Goal: Task Accomplishment & Management: Complete application form

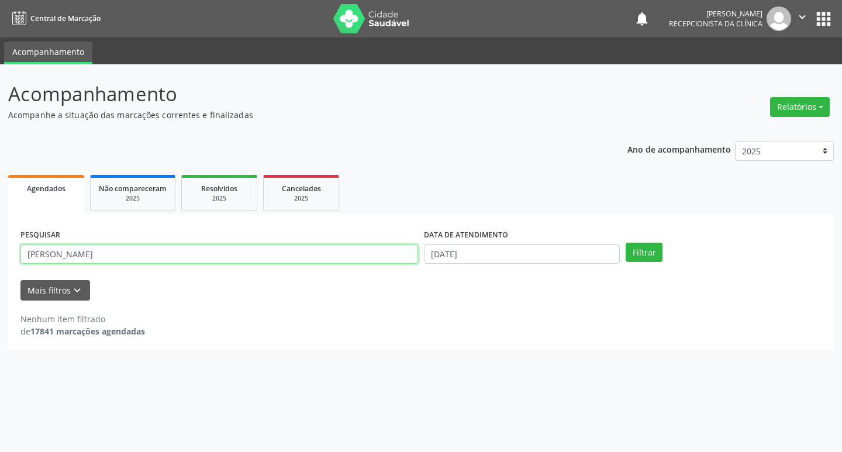
click at [147, 255] on input "[PERSON_NAME]" at bounding box center [219, 254] width 398 height 20
type input "l"
click at [175, 253] on input "[PERSON_NAME]" at bounding box center [219, 254] width 398 height 20
type input "v"
click at [100, 251] on input "text" at bounding box center [219, 254] width 398 height 20
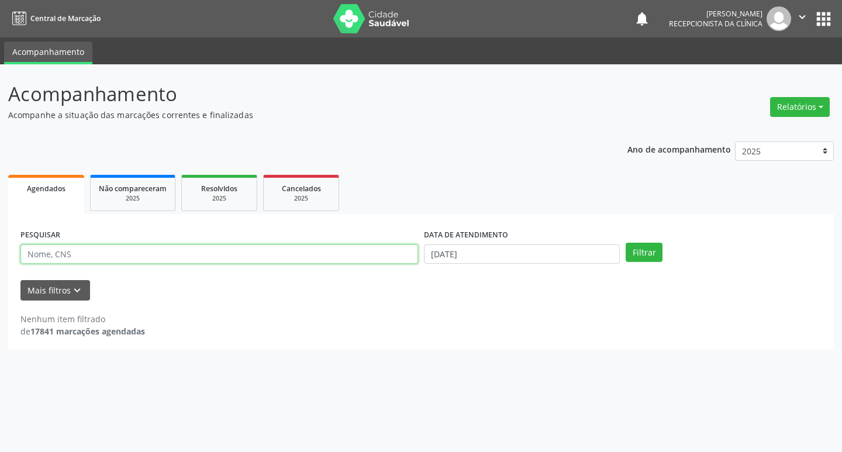
click at [226, 256] on input "text" at bounding box center [219, 254] width 398 height 20
click at [245, 251] on input "70860109656" at bounding box center [219, 254] width 398 height 20
type input "7"
type input "viviane"
click at [655, 253] on button "Filtrar" at bounding box center [644, 253] width 37 height 20
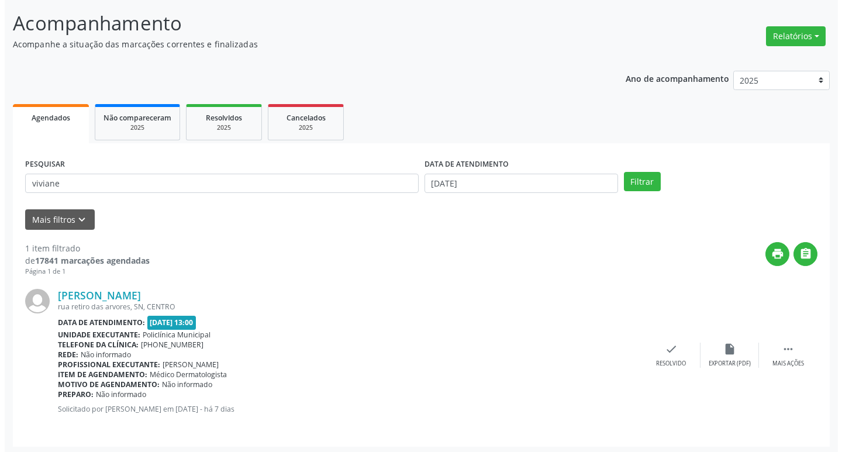
scroll to position [74, 0]
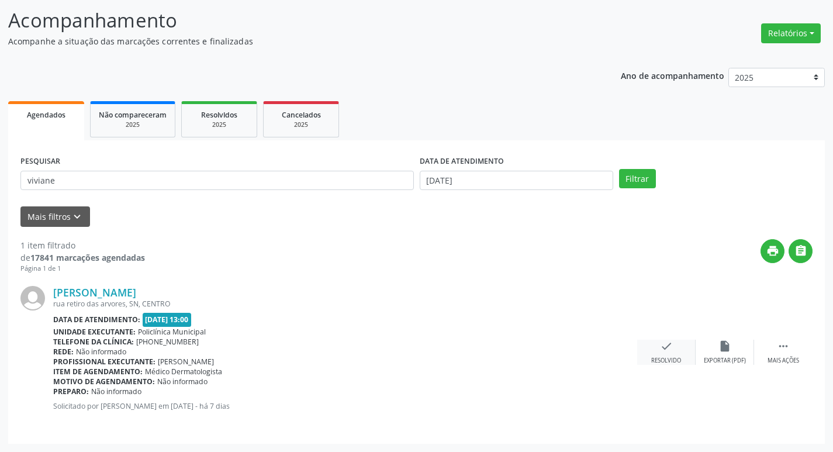
click at [667, 353] on div "check Resolvido" at bounding box center [666, 352] width 58 height 25
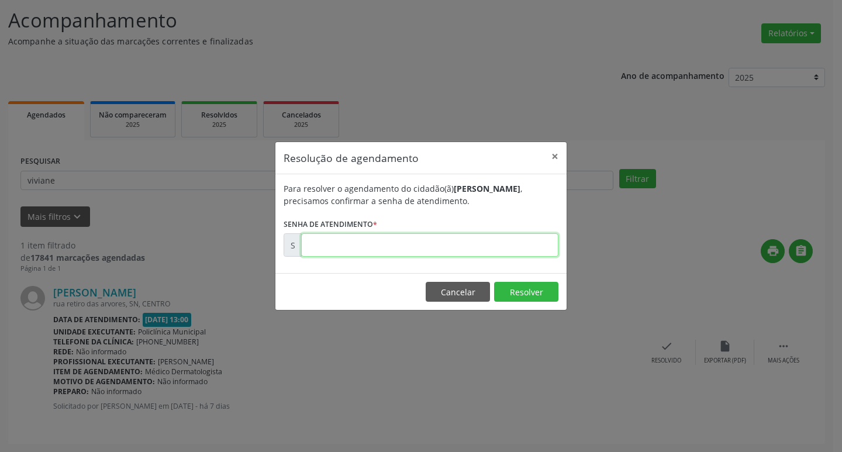
click at [463, 242] on input "text" at bounding box center [429, 244] width 257 height 23
type input "00178516"
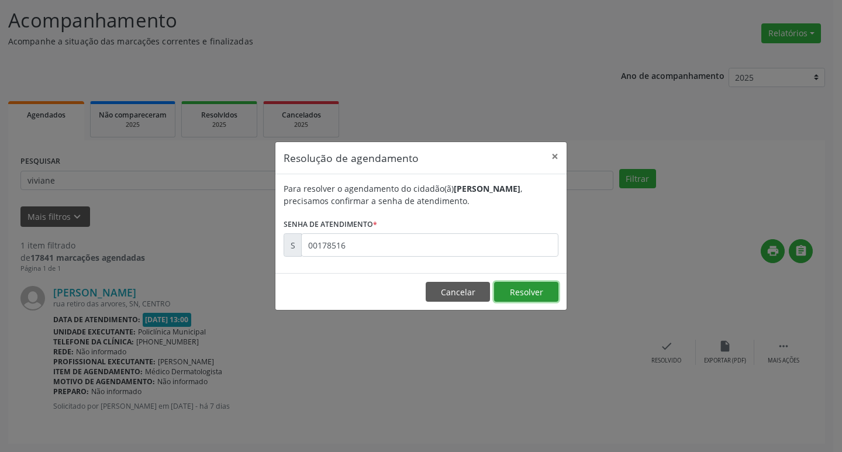
click at [526, 295] on button "Resolver" at bounding box center [526, 292] width 64 height 20
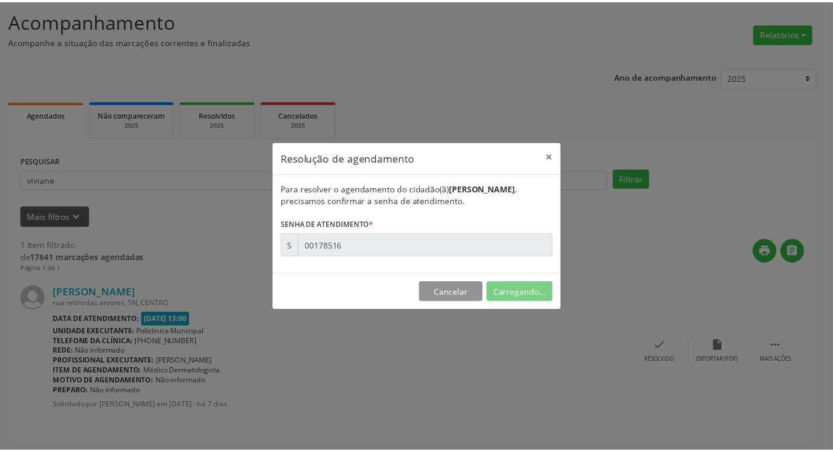
scroll to position [0, 0]
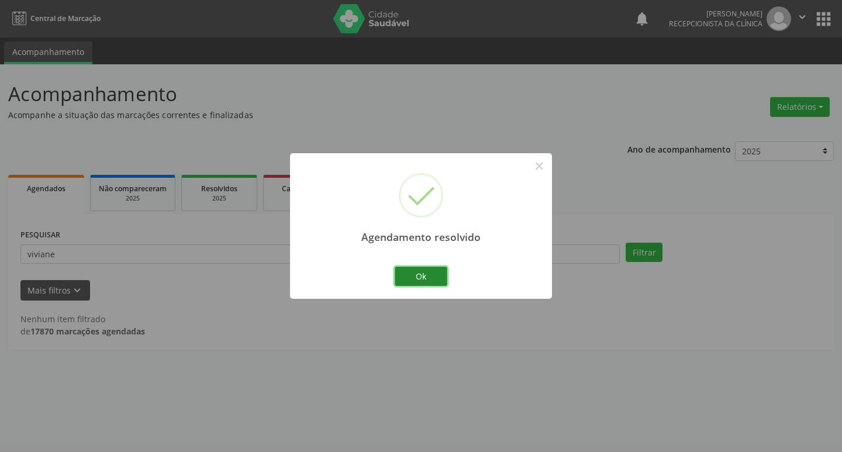
click at [429, 277] on button "Ok" at bounding box center [421, 277] width 53 height 20
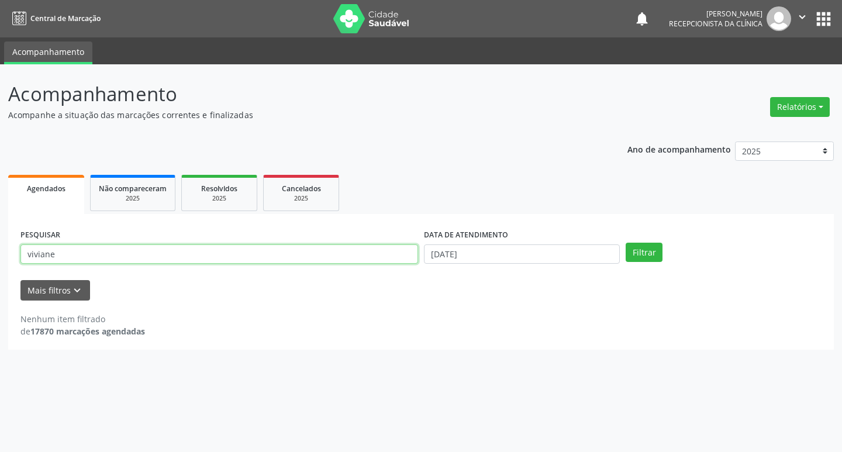
click at [308, 254] on input "viviane" at bounding box center [219, 254] width 398 height 20
click at [265, 258] on input "viviane" at bounding box center [219, 254] width 398 height 20
type input "v"
type input "telma"
click at [643, 252] on button "Filtrar" at bounding box center [644, 253] width 37 height 20
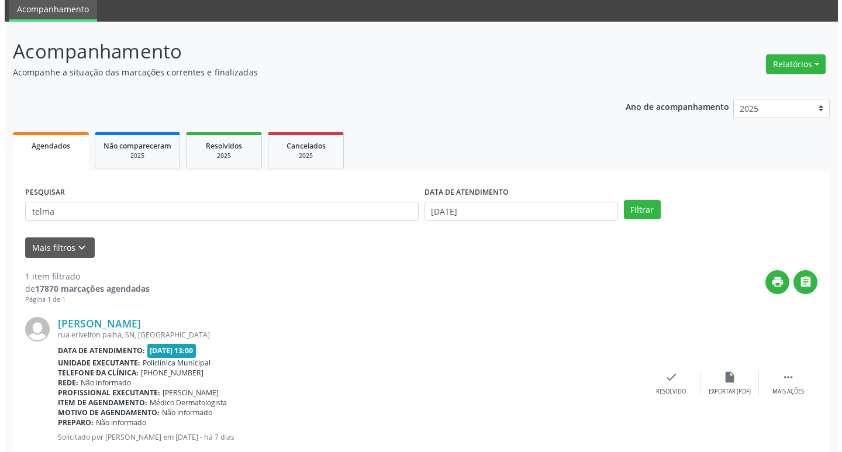
scroll to position [74, 0]
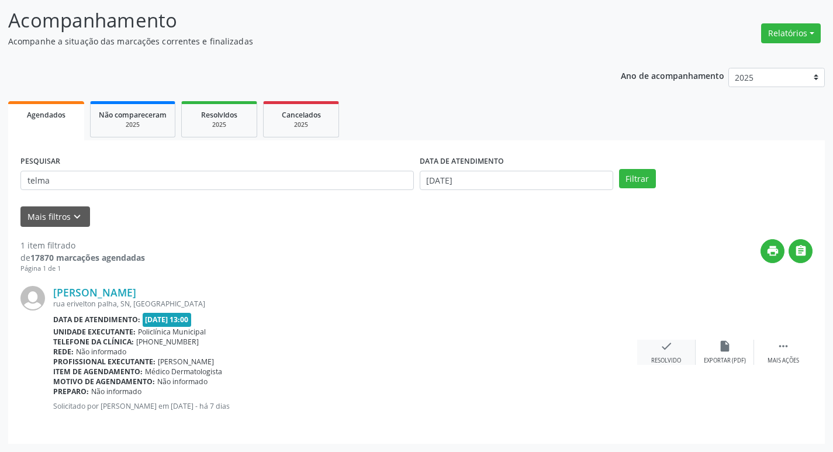
click at [667, 355] on div "check Resolvido" at bounding box center [666, 352] width 58 height 25
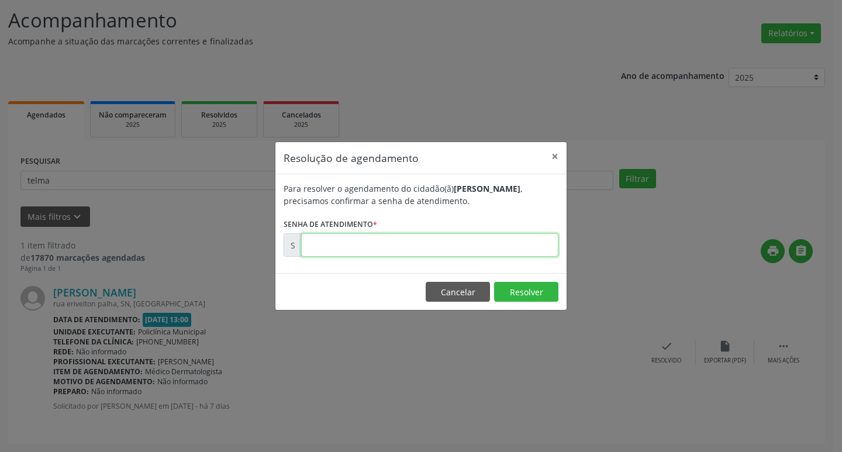
click at [448, 247] on input "text" at bounding box center [429, 244] width 257 height 23
click at [456, 248] on input "text" at bounding box center [429, 244] width 257 height 23
type input "00178513"
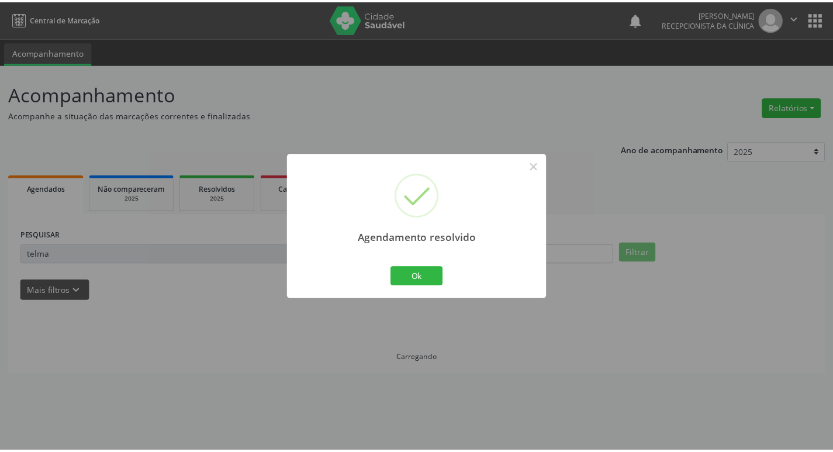
scroll to position [0, 0]
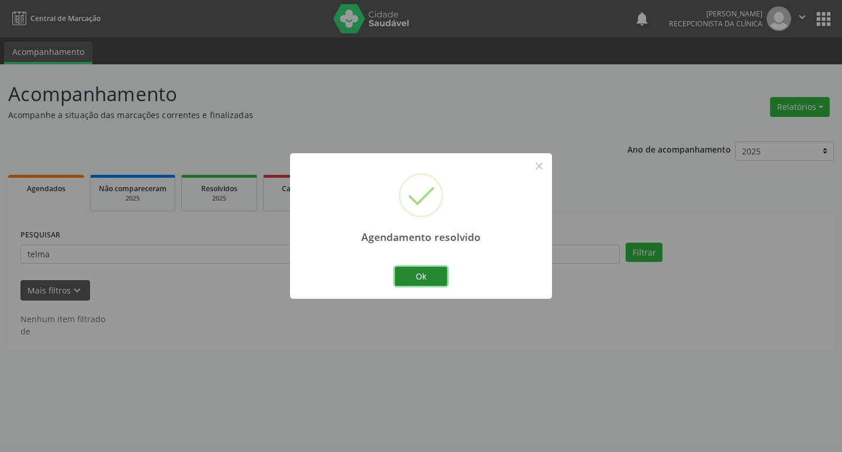
click at [438, 270] on button "Ok" at bounding box center [421, 277] width 53 height 20
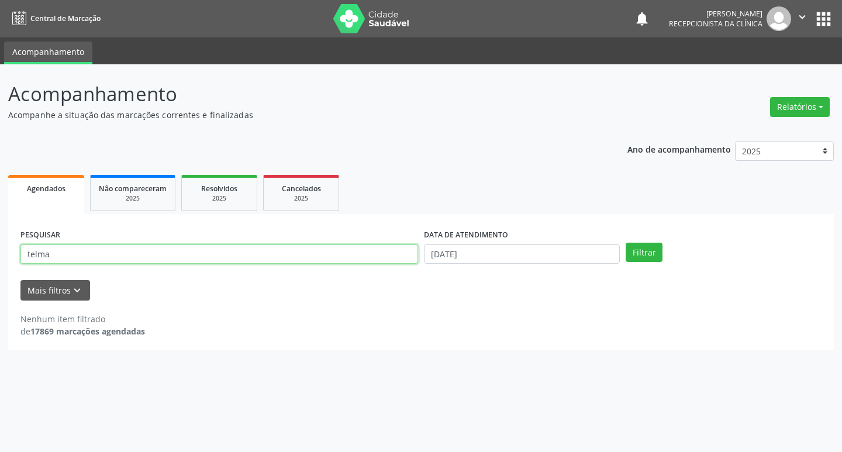
click at [152, 252] on input "telma" at bounding box center [219, 254] width 398 height 20
type input "t"
type input "gian"
click at [650, 257] on button "Filtrar" at bounding box center [644, 253] width 37 height 20
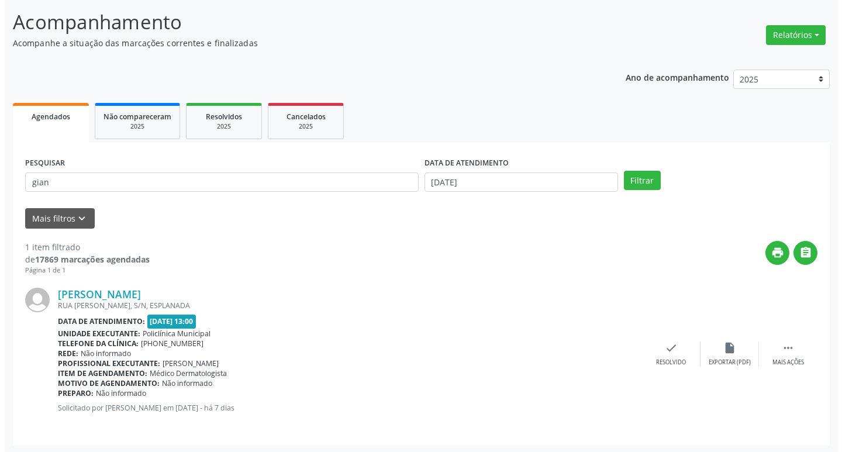
scroll to position [74, 0]
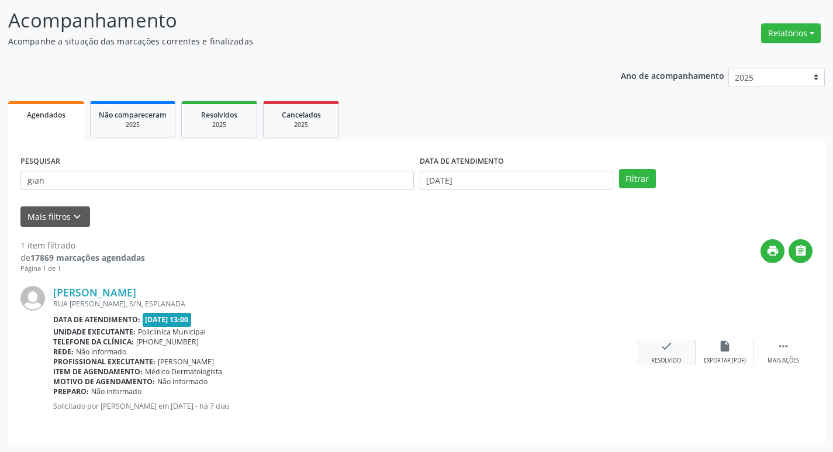
click at [687, 361] on div "check Resolvido" at bounding box center [666, 352] width 58 height 25
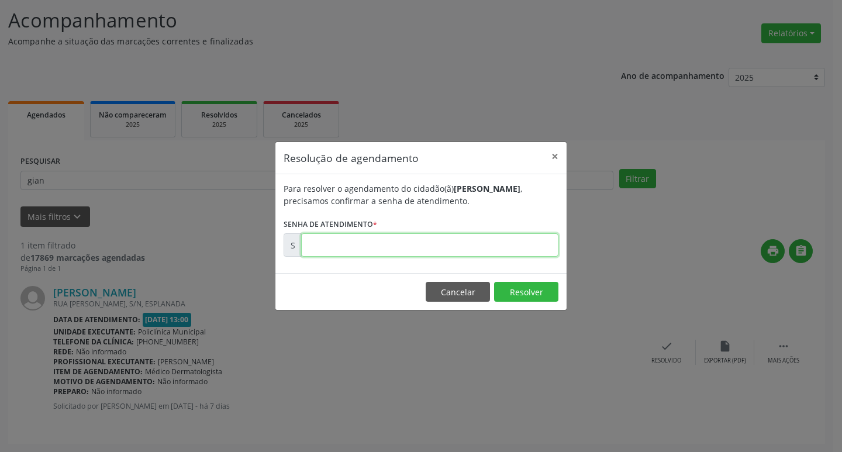
click at [442, 250] on input "text" at bounding box center [429, 244] width 257 height 23
type input "00178518"
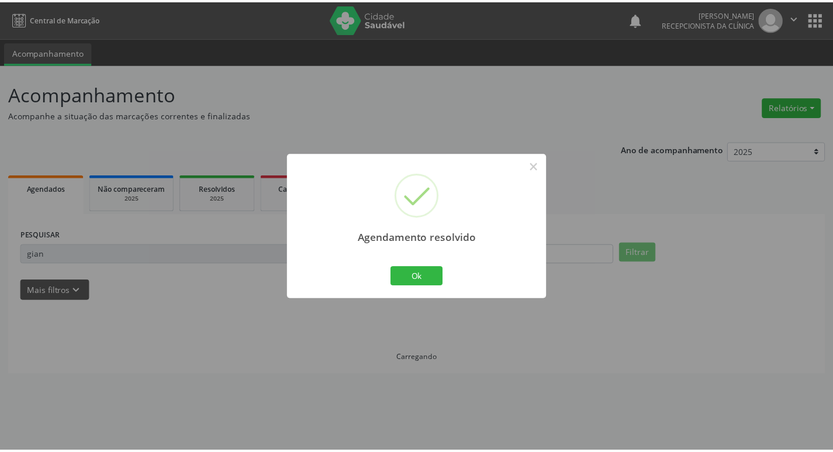
scroll to position [0, 0]
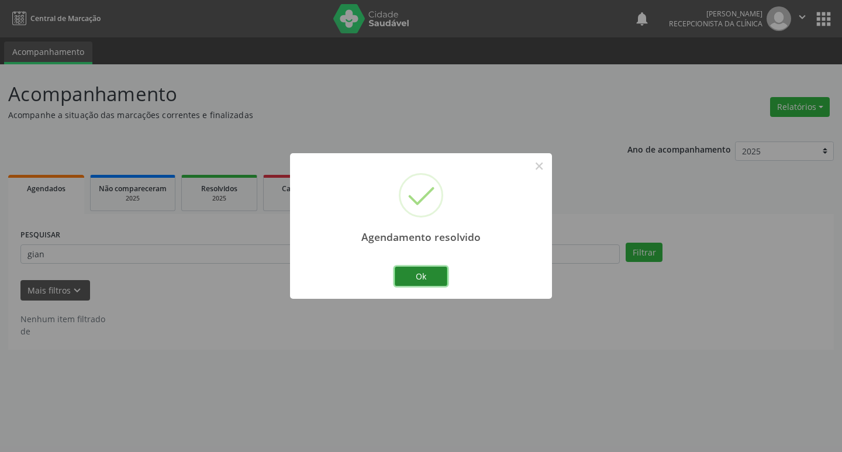
click at [432, 271] on button "Ok" at bounding box center [421, 277] width 53 height 20
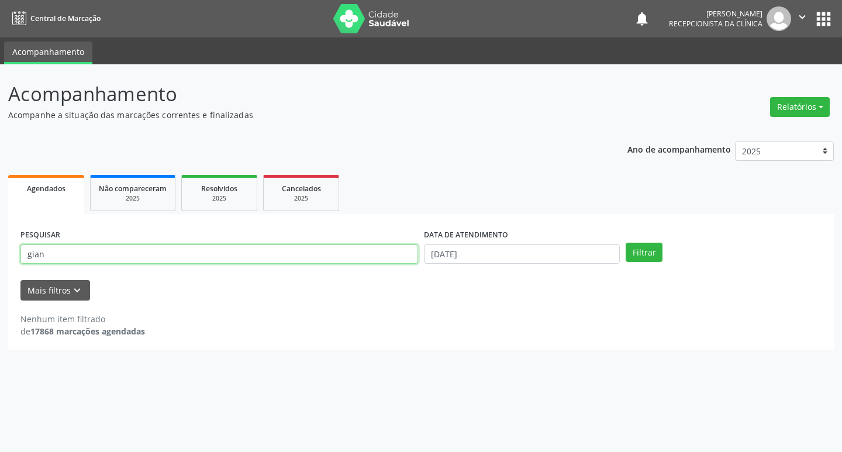
click at [70, 247] on input "gian" at bounding box center [219, 254] width 398 height 20
type input "g"
type input "sivaltina"
click at [649, 255] on button "Filtrar" at bounding box center [644, 253] width 37 height 20
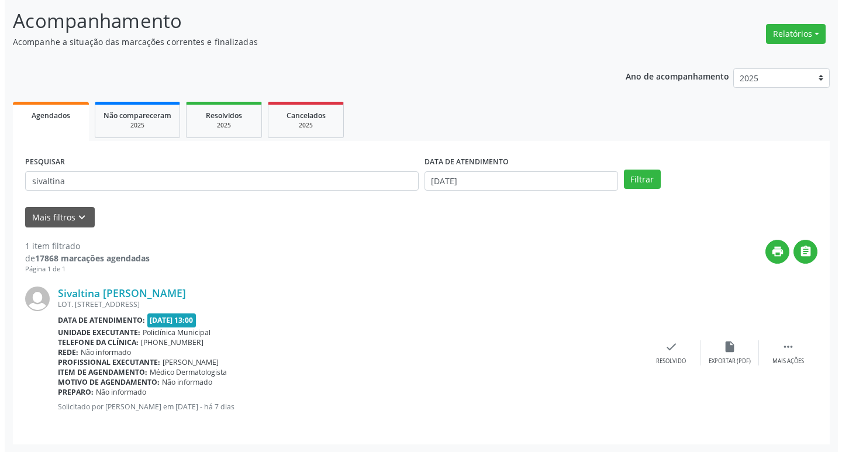
scroll to position [74, 0]
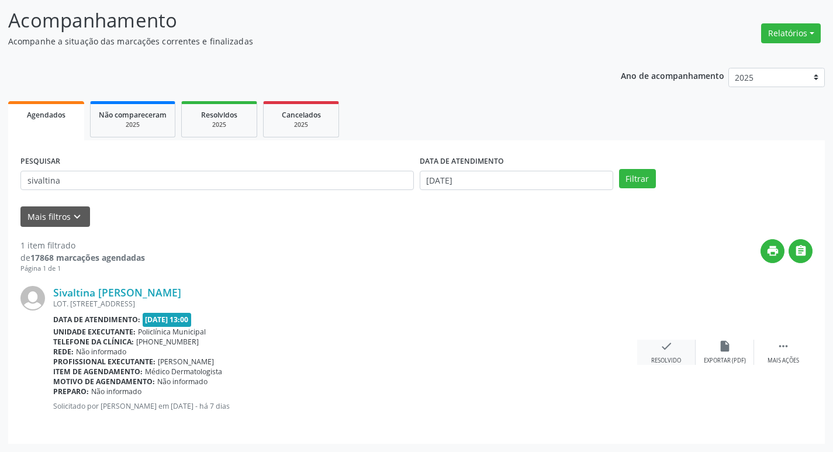
click at [659, 347] on div "check Resolvido" at bounding box center [666, 352] width 58 height 25
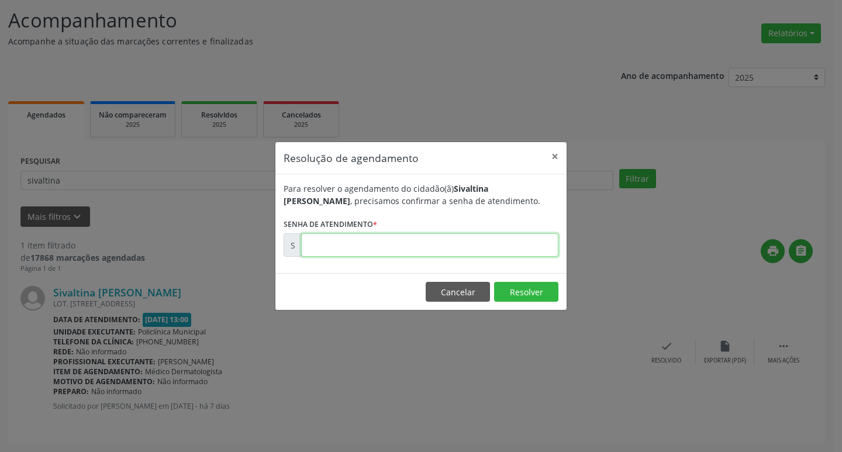
click at [498, 244] on input "text" at bounding box center [429, 244] width 257 height 23
type input "00178525"
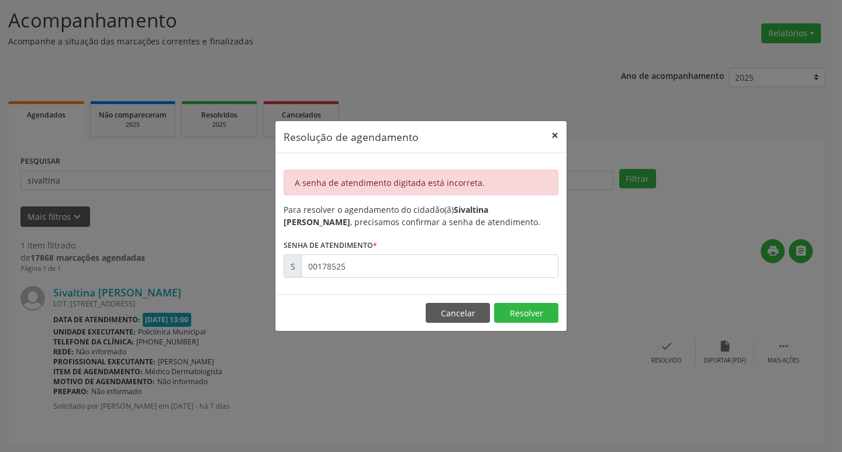
click at [559, 129] on button "×" at bounding box center [554, 135] width 23 height 29
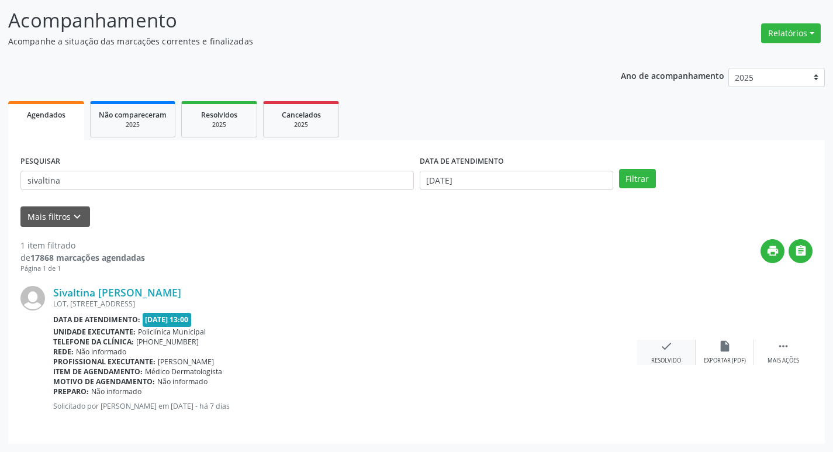
click at [684, 357] on div "check Resolvido" at bounding box center [666, 352] width 58 height 25
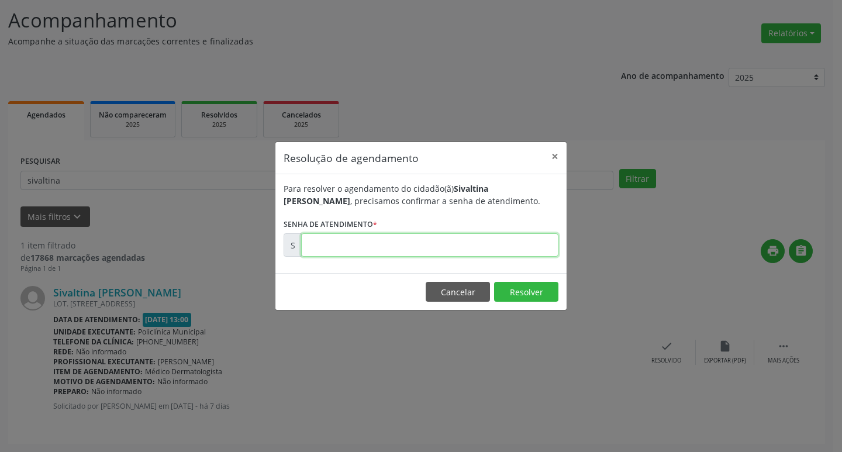
click at [534, 244] on input "text" at bounding box center [429, 244] width 257 height 23
type input "00178525"
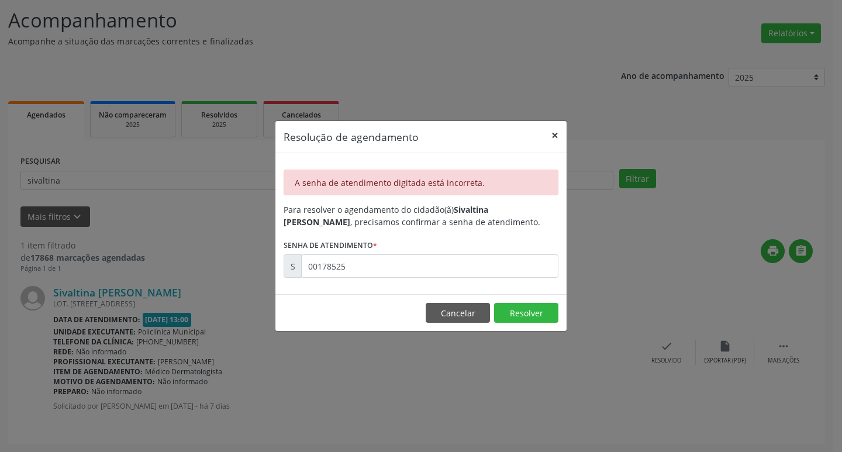
click at [552, 135] on button "×" at bounding box center [554, 135] width 23 height 29
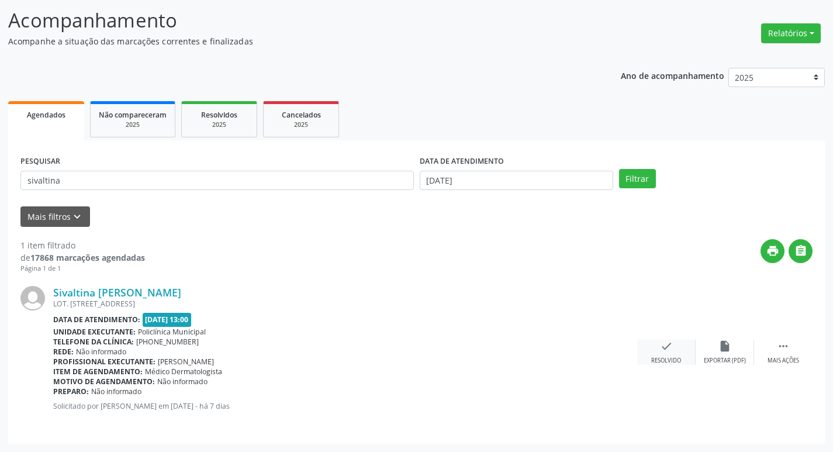
click at [663, 348] on icon "check" at bounding box center [666, 346] width 13 height 13
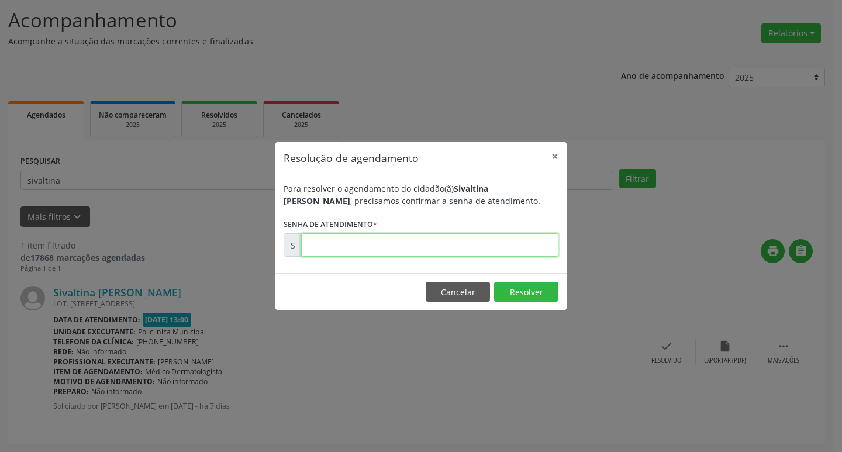
click at [448, 247] on input "text" at bounding box center [429, 244] width 257 height 23
click at [551, 156] on button "×" at bounding box center [554, 156] width 23 height 29
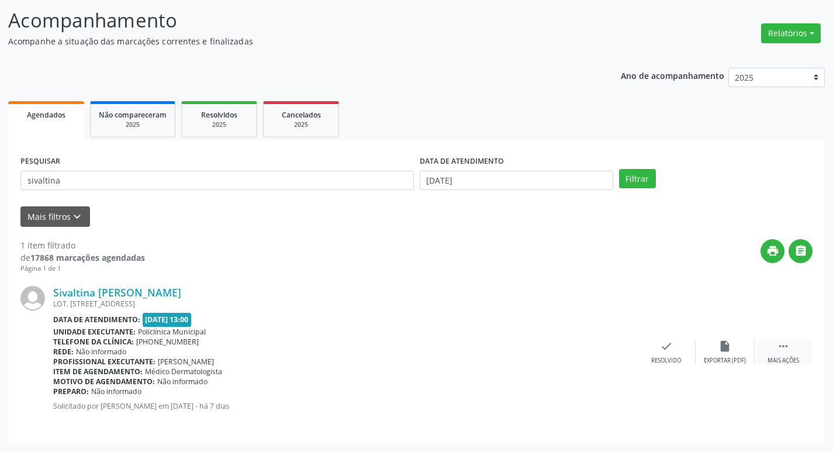
click at [768, 351] on div " Mais ações" at bounding box center [783, 352] width 58 height 25
click at [616, 356] on div "print Imprimir" at bounding box center [608, 352] width 58 height 25
click at [497, 349] on icon "check" at bounding box center [491, 346] width 13 height 13
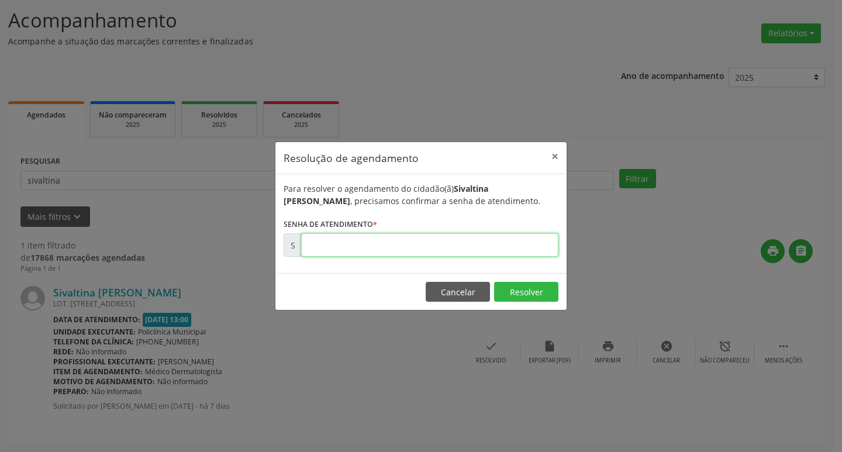
click at [403, 243] on input "text" at bounding box center [429, 244] width 257 height 23
type input "00178524"
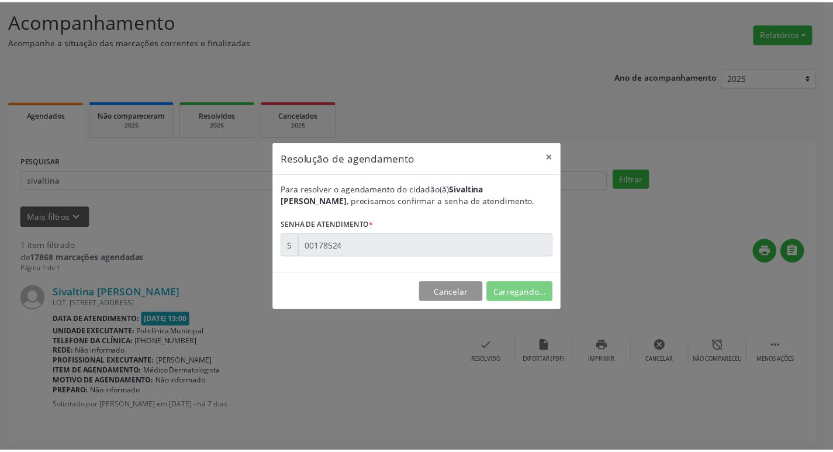
scroll to position [0, 0]
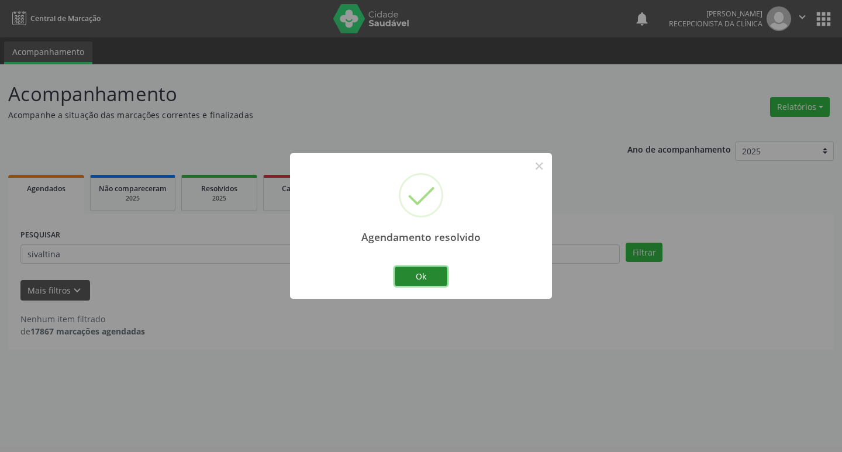
click at [432, 275] on button "Ok" at bounding box center [421, 277] width 53 height 20
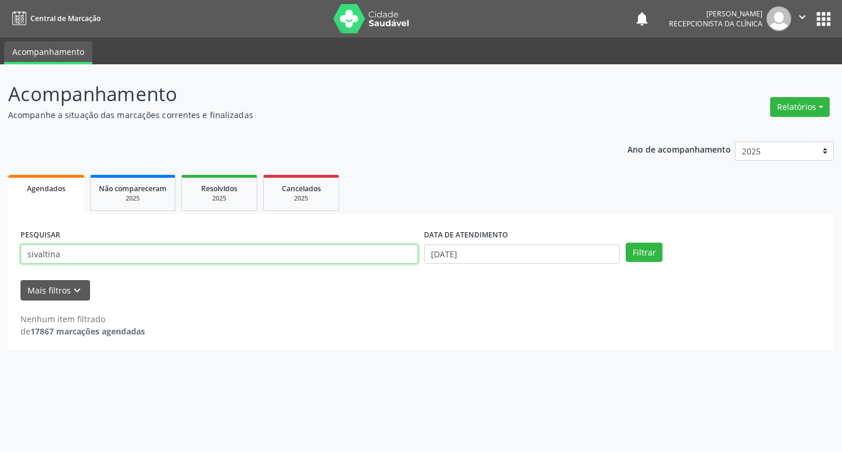
click at [313, 247] on input "sivaltina" at bounding box center [219, 254] width 398 height 20
type input "s"
type input "[PERSON_NAME]"
click at [638, 245] on button "Filtrar" at bounding box center [644, 253] width 37 height 20
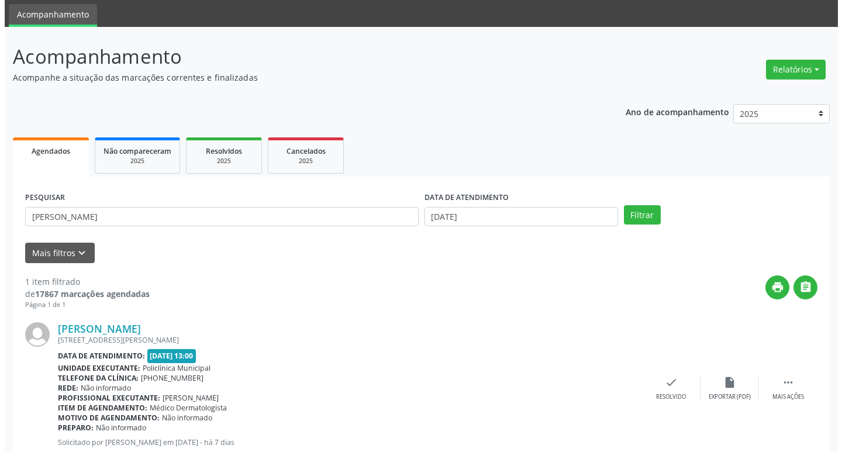
scroll to position [74, 0]
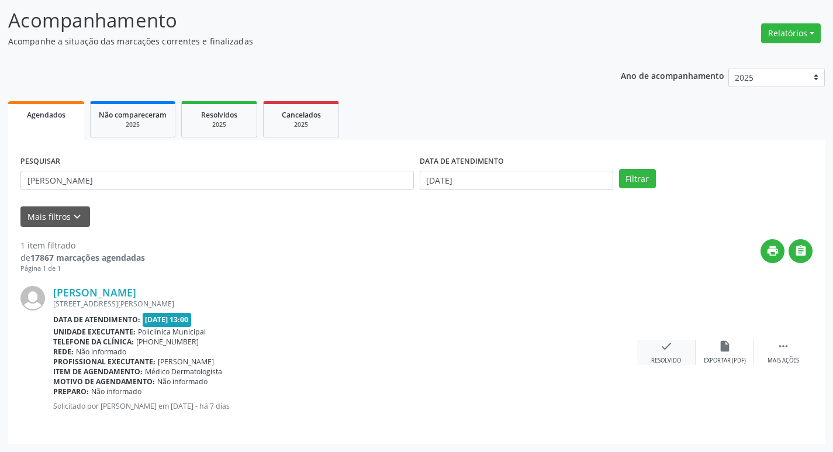
click at [659, 350] on div "check Resolvido" at bounding box center [666, 352] width 58 height 25
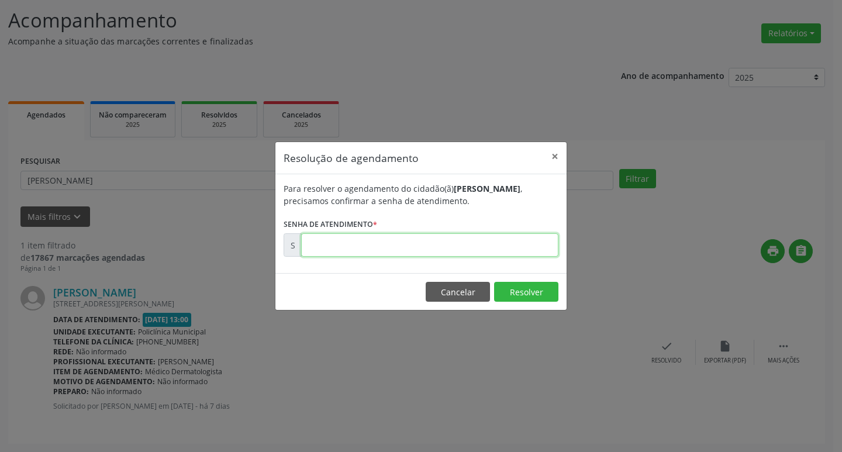
click at [409, 247] on input "text" at bounding box center [429, 244] width 257 height 23
type input "00178511"
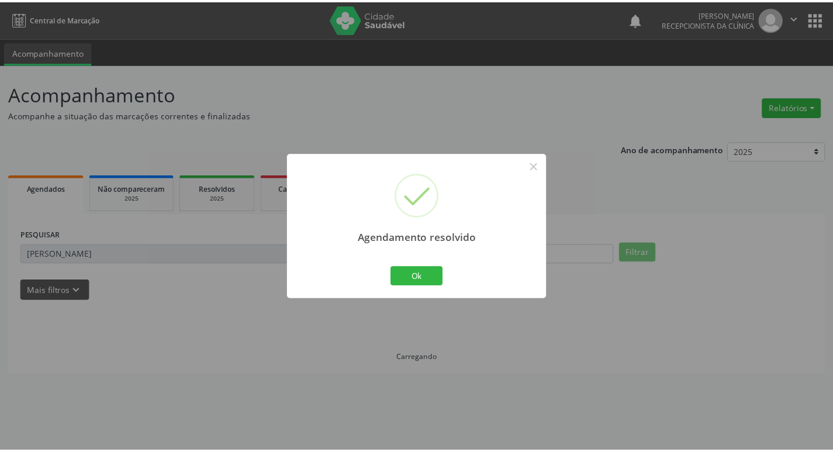
scroll to position [0, 0]
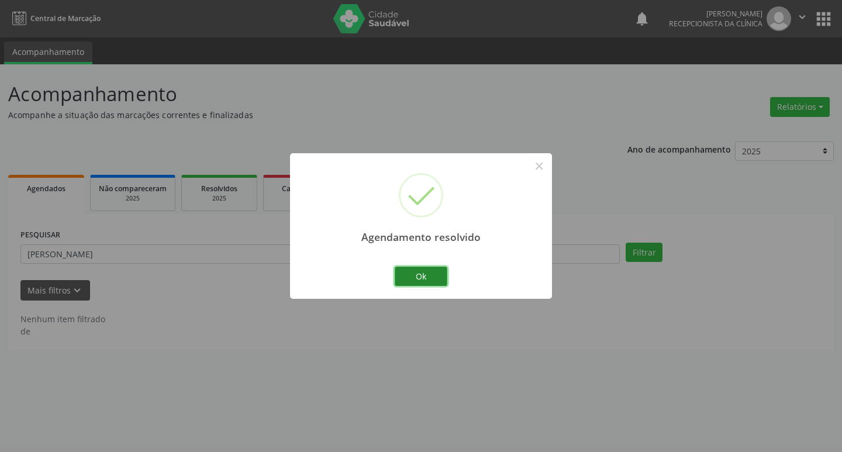
click at [419, 276] on button "Ok" at bounding box center [421, 277] width 53 height 20
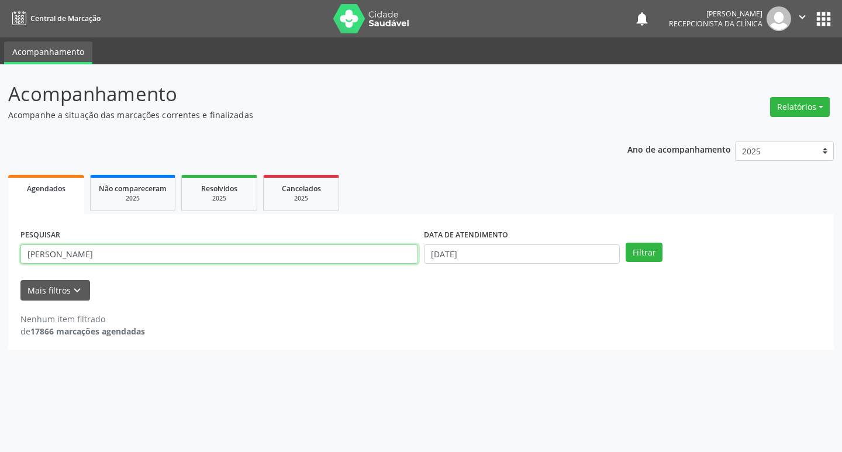
click at [71, 253] on input "[PERSON_NAME]" at bounding box center [219, 254] width 398 height 20
type input "m"
type input "[PERSON_NAME]"
click at [633, 252] on button "Filtrar" at bounding box center [644, 253] width 37 height 20
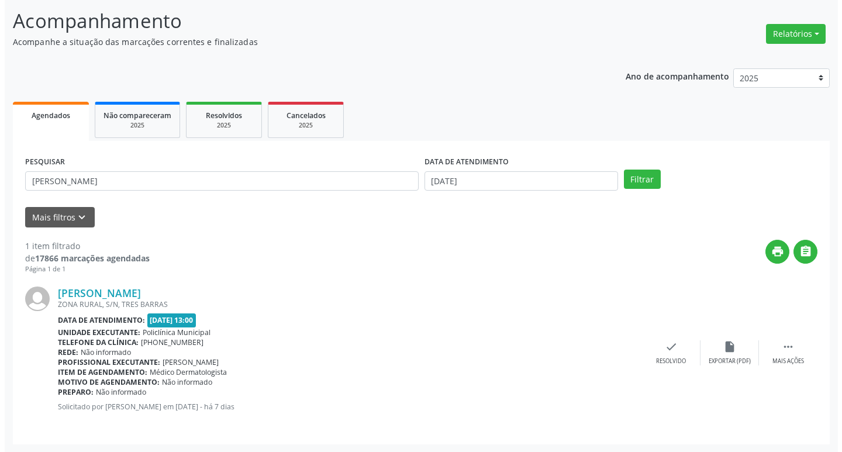
scroll to position [74, 0]
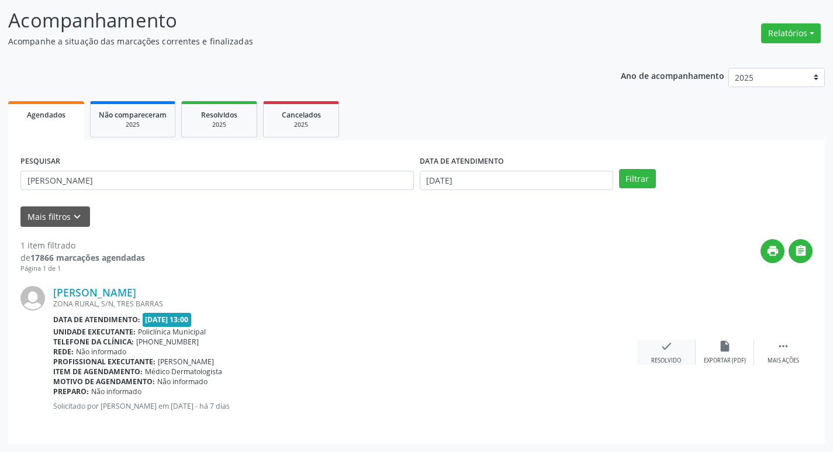
click at [682, 354] on div "check Resolvido" at bounding box center [666, 352] width 58 height 25
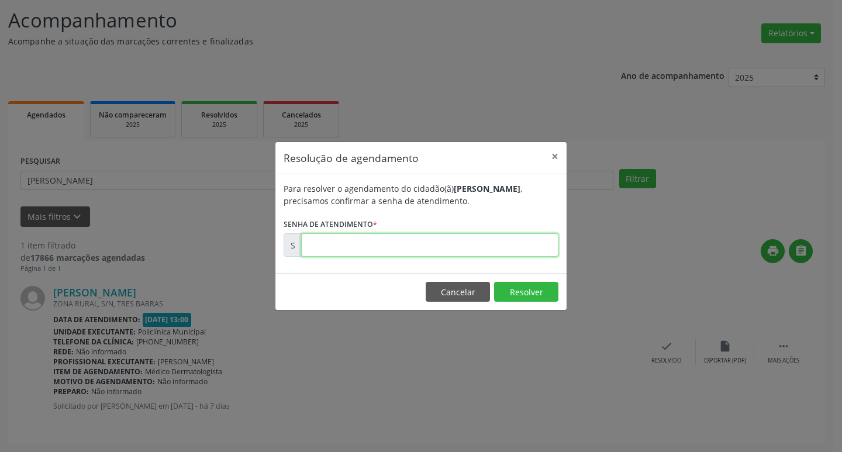
click at [491, 247] on input "text" at bounding box center [429, 244] width 257 height 23
type input "00178509"
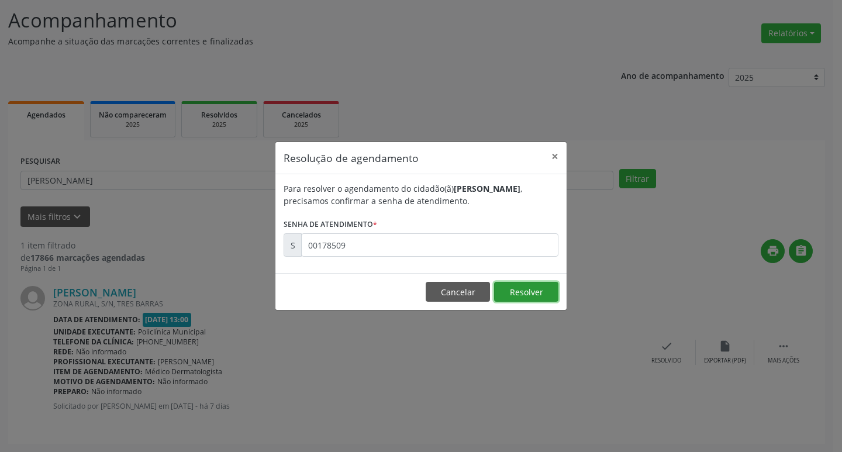
click at [555, 291] on button "Resolver" at bounding box center [526, 292] width 64 height 20
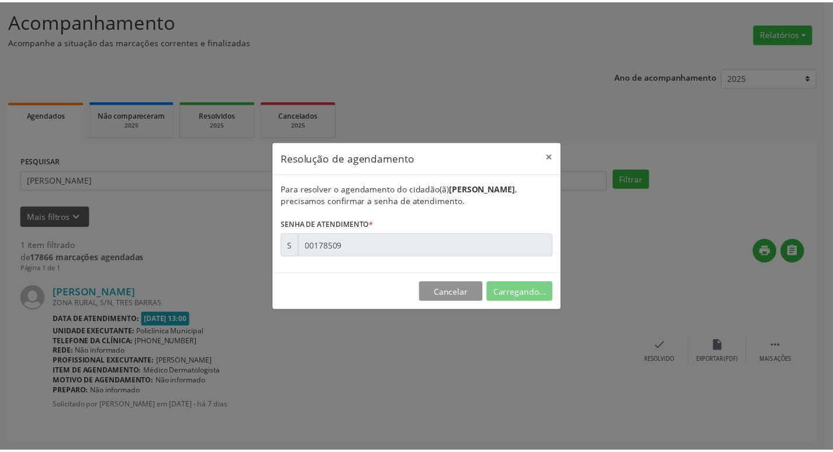
scroll to position [0, 0]
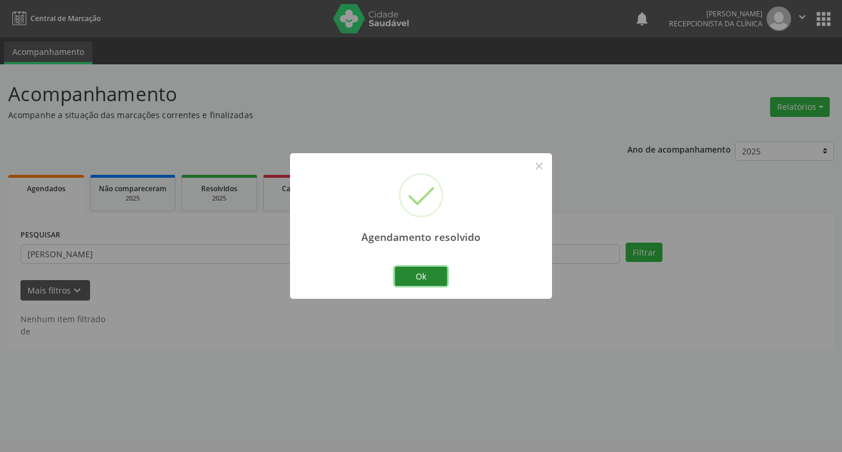
click at [425, 277] on button "Ok" at bounding box center [421, 277] width 53 height 20
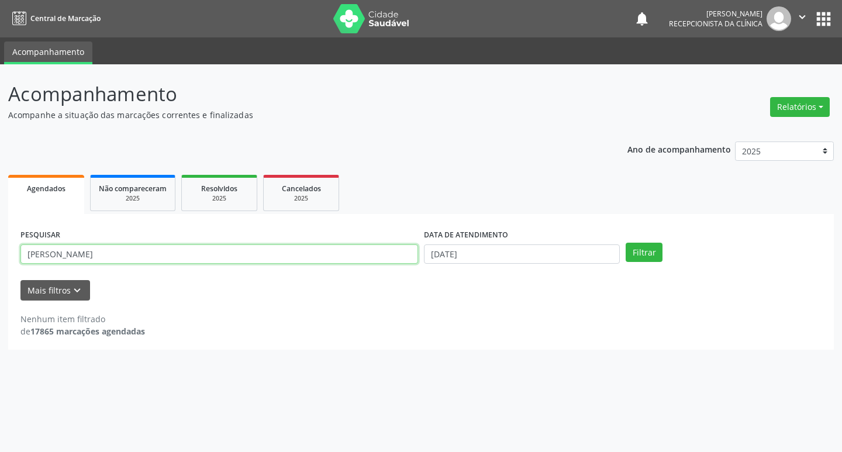
click at [188, 251] on input "[PERSON_NAME]" at bounding box center [219, 254] width 398 height 20
type input "e"
type input "[PERSON_NAME]"
click at [644, 256] on button "Filtrar" at bounding box center [644, 253] width 37 height 20
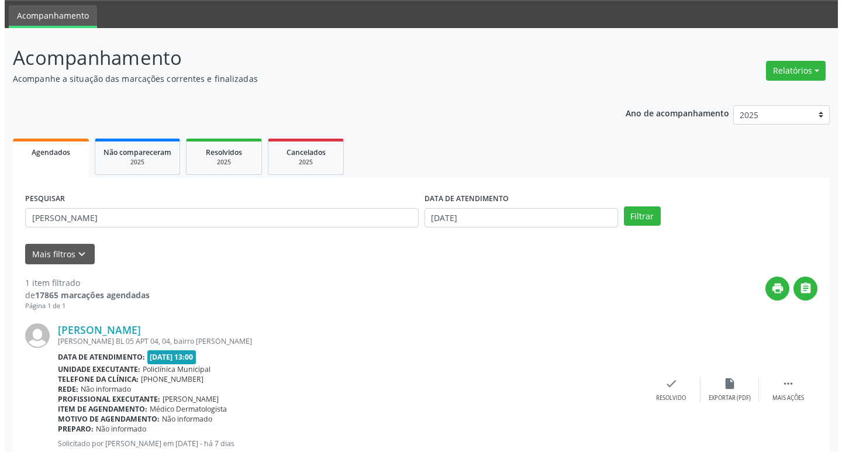
scroll to position [74, 0]
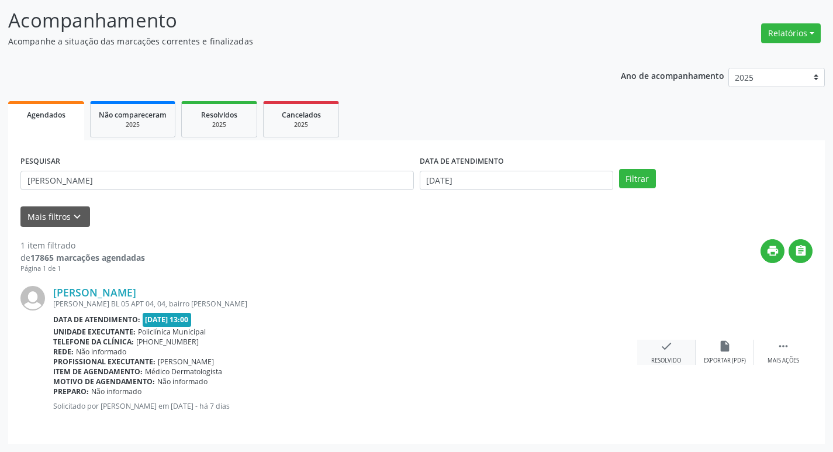
click at [675, 348] on div "check Resolvido" at bounding box center [666, 352] width 58 height 25
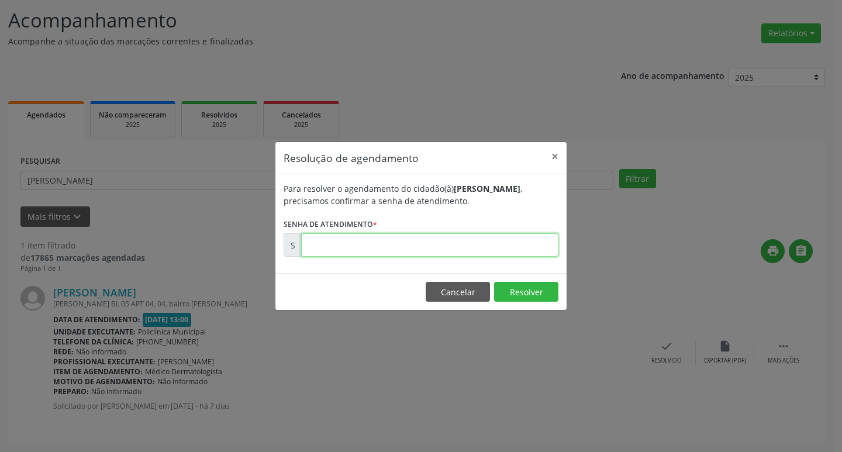
click at [499, 248] on input "text" at bounding box center [429, 244] width 257 height 23
type input "00178523"
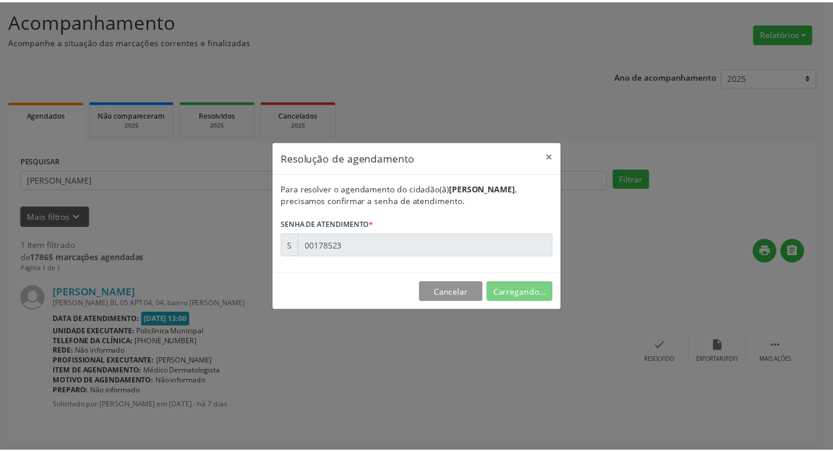
scroll to position [0, 0]
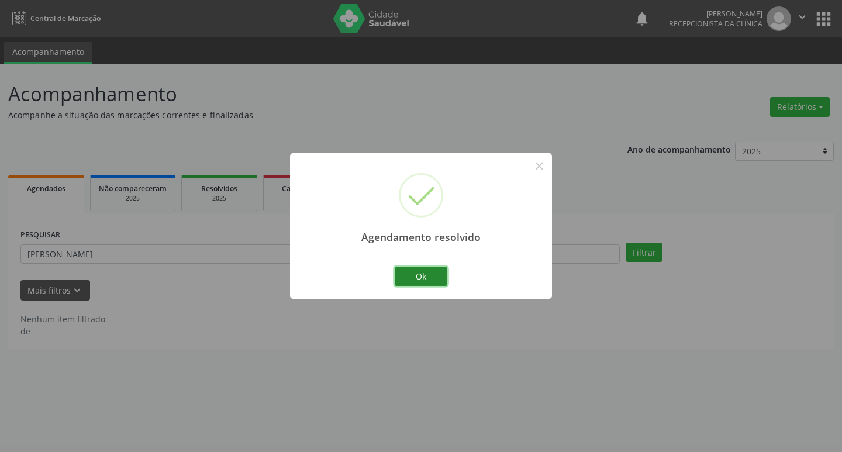
click at [447, 276] on button "Ok" at bounding box center [421, 277] width 53 height 20
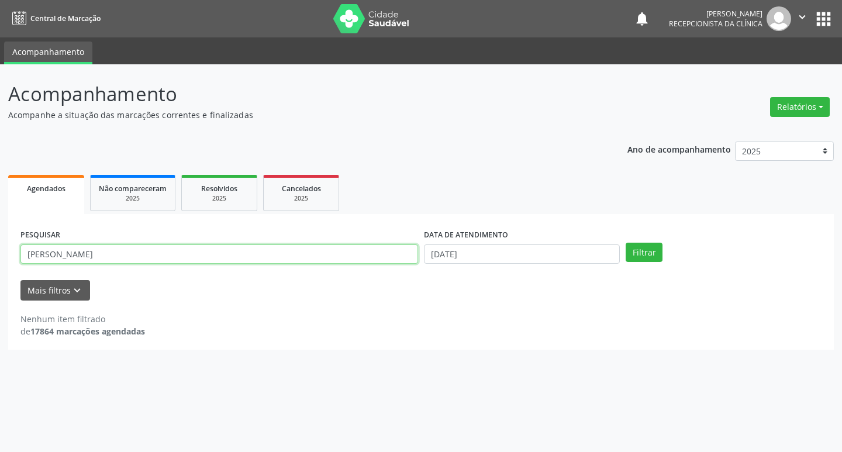
click at [238, 249] on input "[PERSON_NAME]" at bounding box center [219, 254] width 398 height 20
type input "f"
type input "[PERSON_NAME]"
click at [627, 252] on button "Filtrar" at bounding box center [644, 253] width 37 height 20
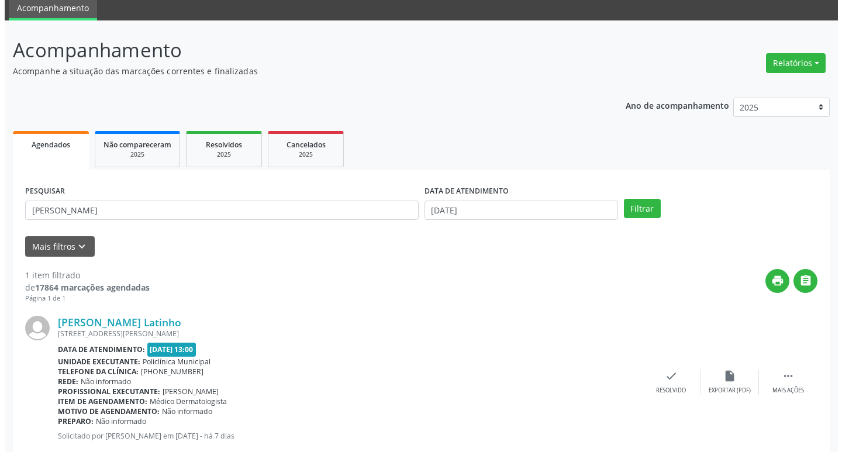
scroll to position [74, 0]
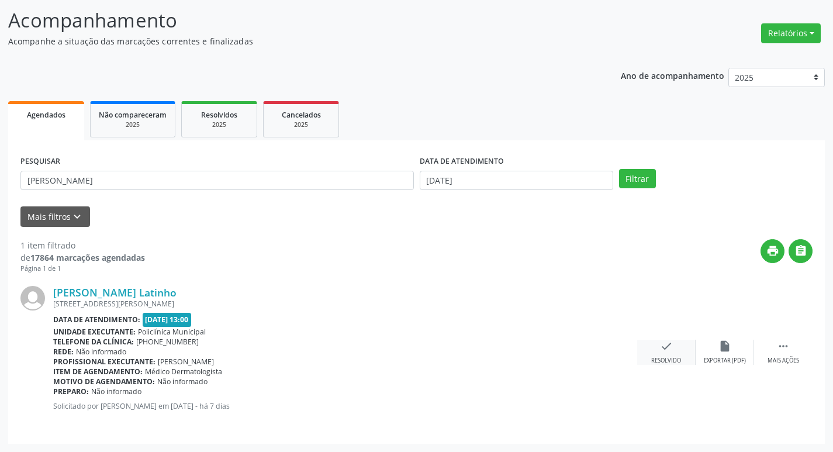
click at [682, 358] on div "check Resolvido" at bounding box center [666, 352] width 58 height 25
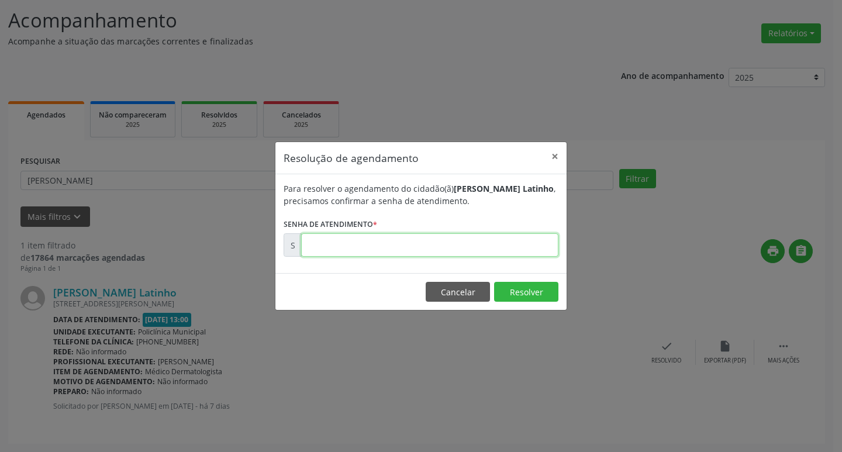
click at [428, 244] on input "text" at bounding box center [429, 244] width 257 height 23
type input "00178519"
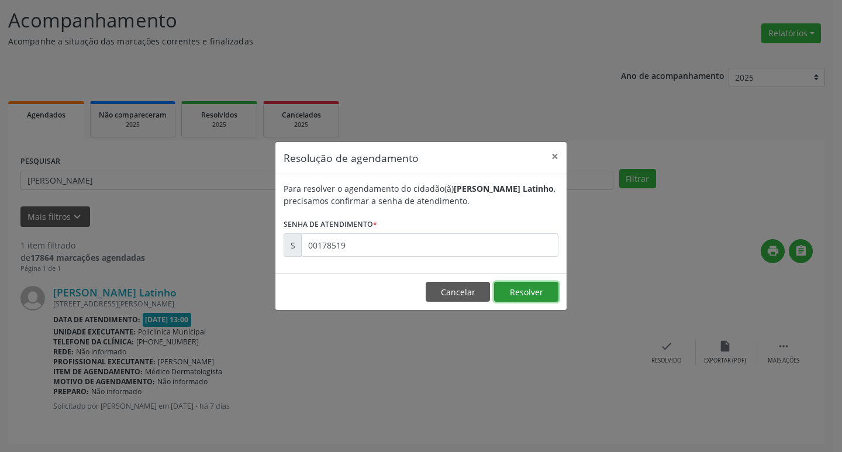
click at [556, 296] on button "Resolver" at bounding box center [526, 292] width 64 height 20
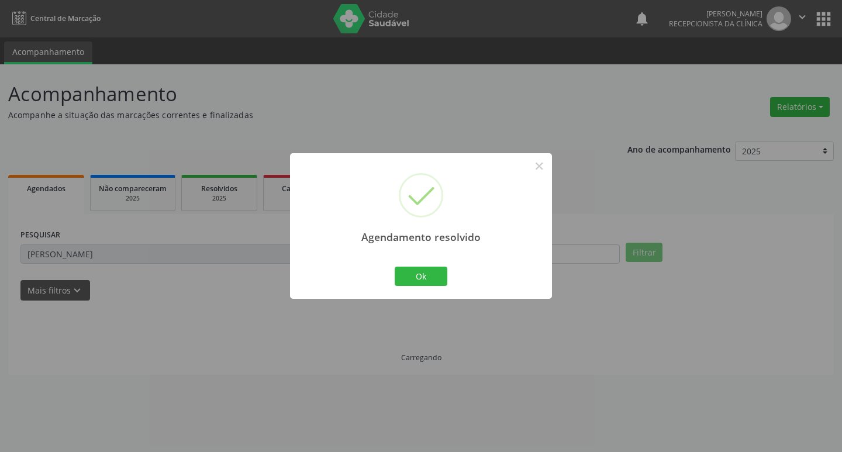
scroll to position [0, 0]
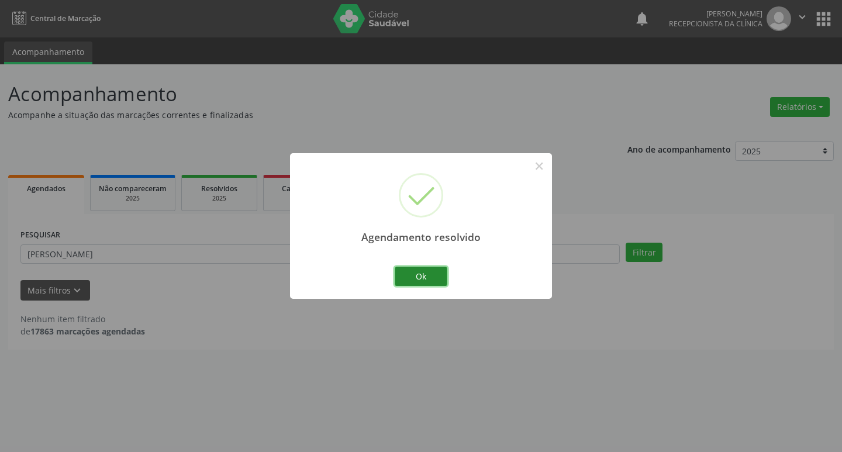
click at [433, 274] on button "Ok" at bounding box center [421, 277] width 53 height 20
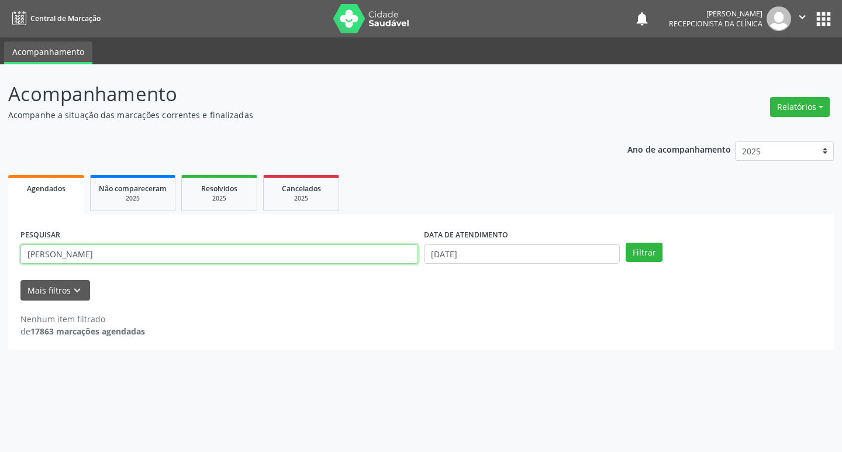
click at [126, 257] on input "[PERSON_NAME]" at bounding box center [219, 254] width 398 height 20
type input "m"
click at [134, 254] on input "text" at bounding box center [219, 254] width 398 height 20
type input "jaiale"
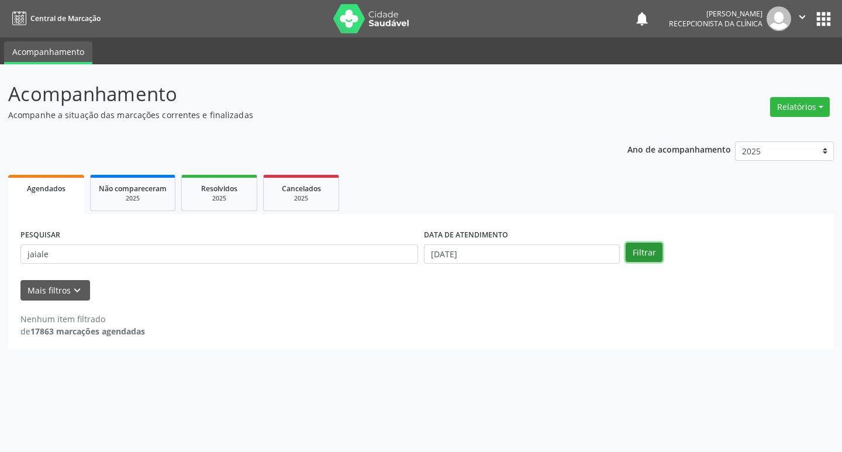
click at [633, 252] on button "Filtrar" at bounding box center [644, 253] width 37 height 20
click at [629, 255] on button "Filtrar" at bounding box center [644, 253] width 37 height 20
